Goal: Check status: Check status

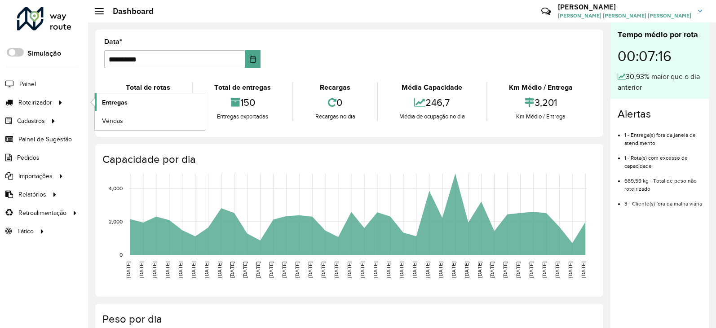
click at [119, 101] on span "Entregas" at bounding box center [115, 102] width 26 height 9
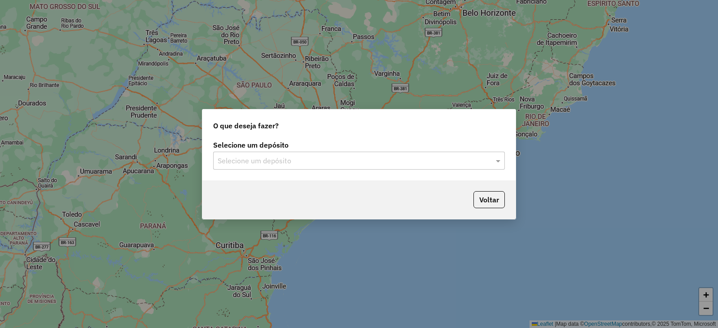
click at [266, 156] on input "text" at bounding box center [350, 161] width 265 height 11
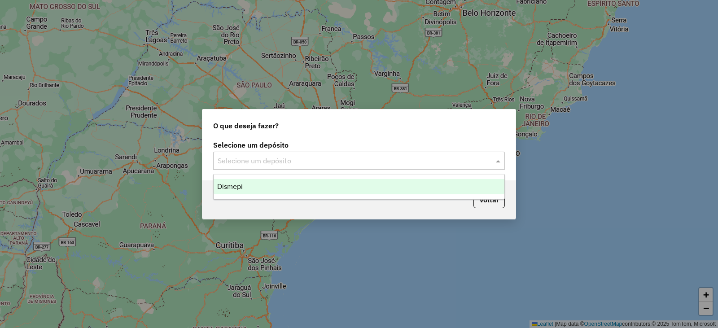
drag, startPoint x: 263, startPoint y: 188, endPoint x: 283, endPoint y: 179, distance: 22.5
click at [262, 188] on div "Dismepi" at bounding box center [359, 186] width 291 height 15
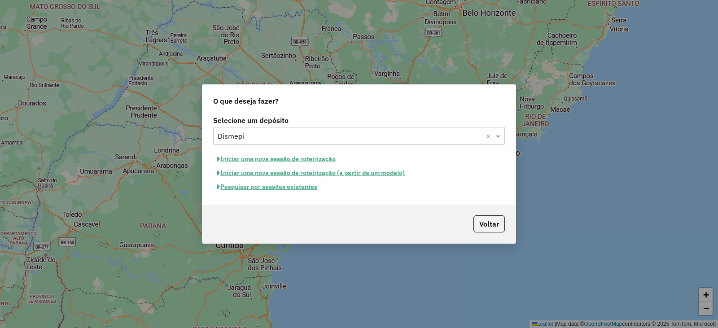
click at [280, 186] on button "Pesquisar por sessões existentes" at bounding box center [267, 187] width 108 height 14
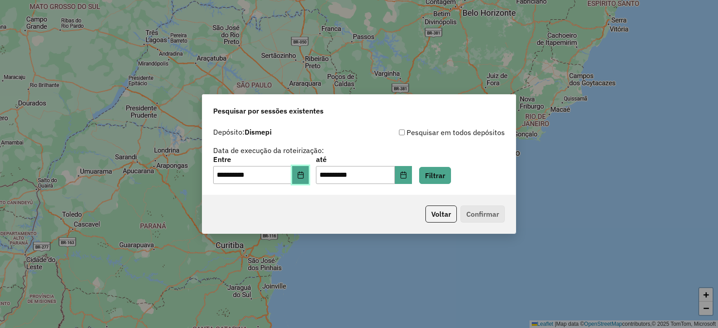
click at [304, 175] on icon "Choose Date" at bounding box center [300, 174] width 7 height 7
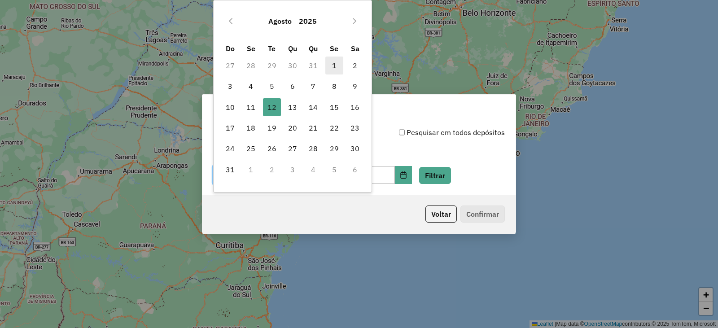
click at [332, 67] on span "1" at bounding box center [334, 66] width 18 height 18
type input "**********"
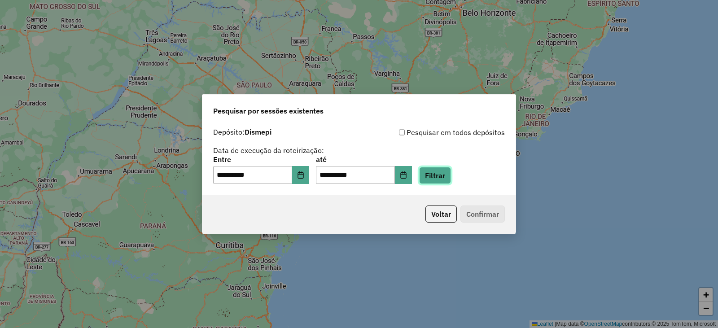
click at [447, 180] on button "Filtrar" at bounding box center [435, 175] width 32 height 17
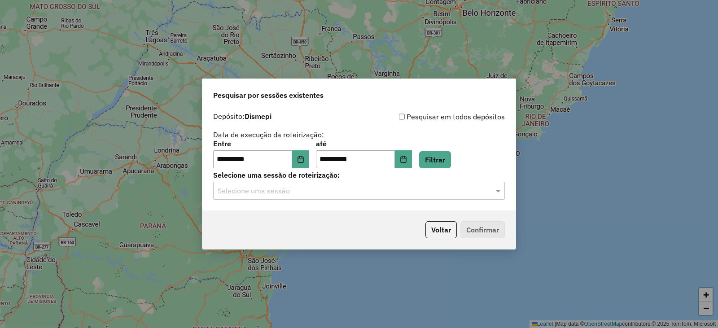
click at [415, 184] on div "Selecione uma sessão" at bounding box center [359, 191] width 292 height 18
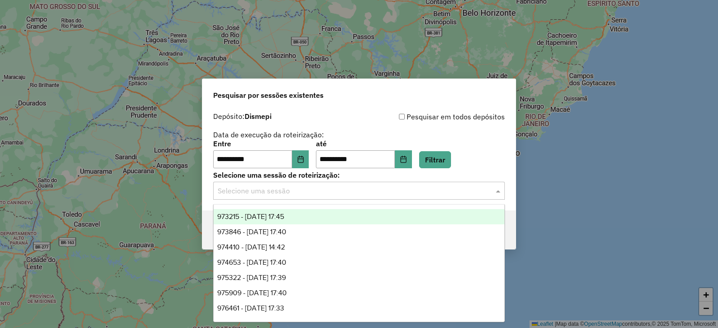
click at [304, 214] on div "973215 - [DATE] 17:45" at bounding box center [359, 216] width 291 height 15
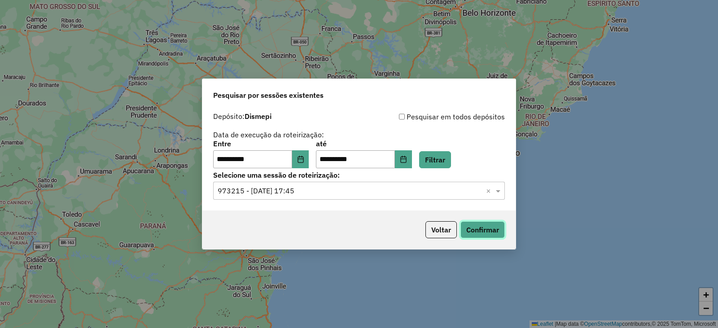
click at [481, 234] on button "Confirmar" at bounding box center [483, 229] width 44 height 17
click at [332, 198] on div "Selecione uma sessão × 973215 - [DATE] 17:45 ×" at bounding box center [359, 191] width 292 height 18
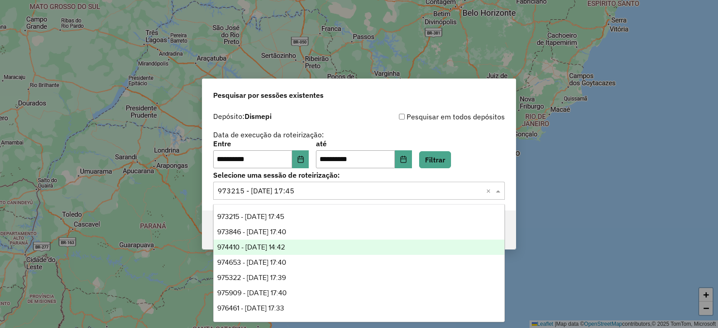
click at [263, 244] on span "974410 - [DATE] 14:42" at bounding box center [251, 247] width 68 height 8
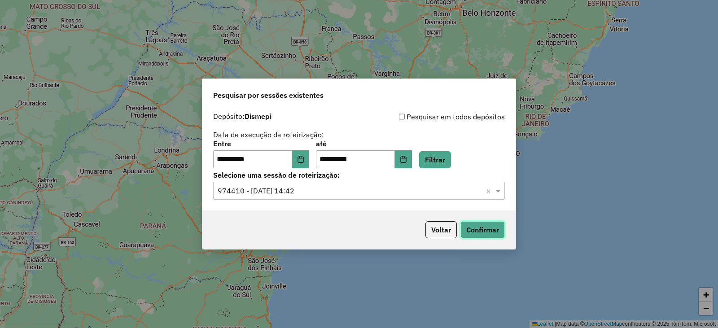
click at [488, 230] on button "Confirmar" at bounding box center [483, 229] width 44 height 17
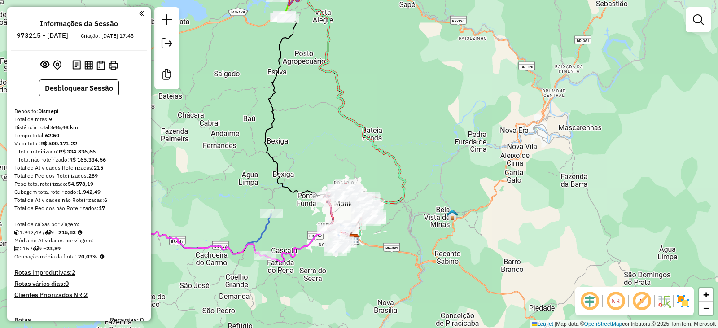
drag, startPoint x: 294, startPoint y: 105, endPoint x: 426, endPoint y: 123, distance: 133.6
click at [426, 123] on div "Janela de atendimento Grade de atendimento Capacidade Transportadoras Veículos …" at bounding box center [359, 164] width 718 height 328
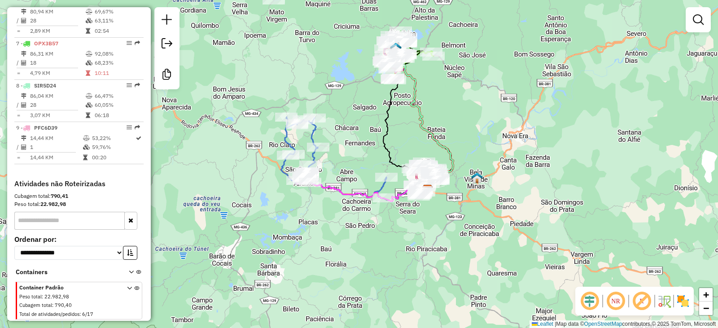
scroll to position [576, 0]
click at [79, 311] on span "Total de atividades/pedidos" at bounding box center [49, 314] width 60 height 6
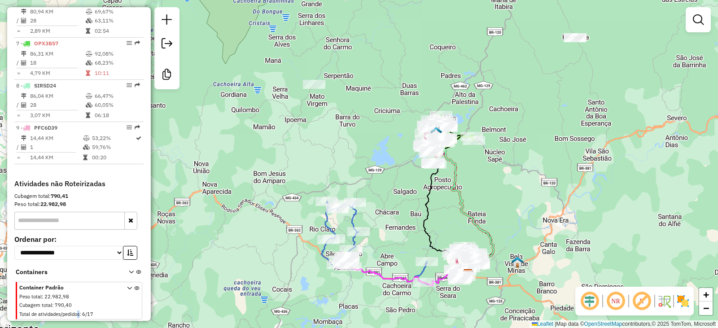
drag, startPoint x: 470, startPoint y: 115, endPoint x: 509, endPoint y: 195, distance: 89.3
click at [509, 195] on div "Janela de atendimento Grade de atendimento Capacidade Transportadoras Veículos …" at bounding box center [359, 164] width 718 height 328
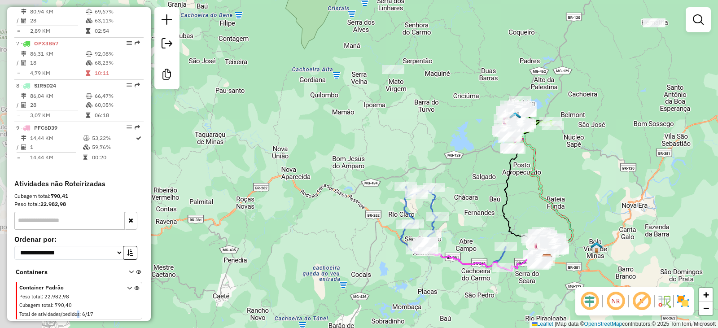
drag, startPoint x: 385, startPoint y: 116, endPoint x: 452, endPoint y: 103, distance: 69.0
click at [452, 103] on div "Janela de atendimento Grade de atendimento Capacidade Transportadoras Veículos …" at bounding box center [359, 164] width 718 height 328
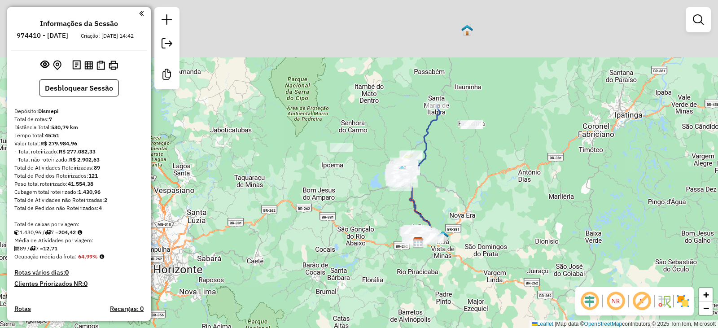
drag, startPoint x: 442, startPoint y: 104, endPoint x: 502, endPoint y: 183, distance: 98.7
click at [502, 183] on div "Janela de atendimento Grade de atendimento Capacidade Transportadoras Veículos …" at bounding box center [359, 164] width 718 height 328
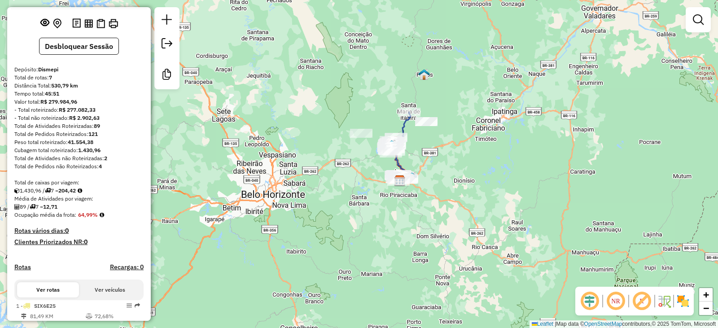
scroll to position [90, 0]
